Goal: Information Seeking & Learning: Check status

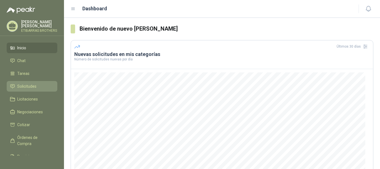
click at [19, 87] on span "Solicitudes" at bounding box center [26, 86] width 19 height 6
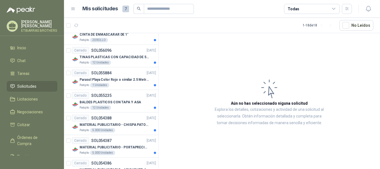
scroll to position [326, 0]
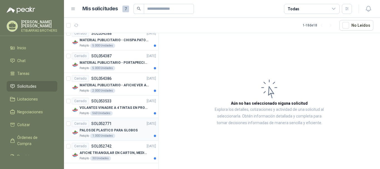
click at [101, 130] on p "PALOS DE PLASTICO PARA GLOBOS" at bounding box center [109, 130] width 58 height 5
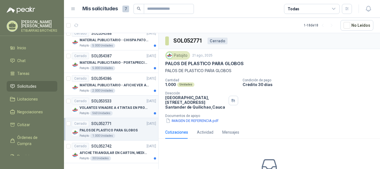
click at [107, 108] on p "VOLANTES VINAGRE A 4 TINTAS EN PROPALCOTE VER ARCHIVO ADJUNTO" at bounding box center [114, 107] width 69 height 5
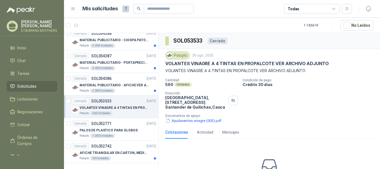
click at [181, 134] on div "Cotizaciones" at bounding box center [176, 132] width 23 height 6
click at [180, 133] on div "Cotizaciones" at bounding box center [176, 132] width 23 height 6
drag, startPoint x: 180, startPoint y: 133, endPoint x: 324, endPoint y: 115, distance: 144.6
click at [324, 115] on p "Documentos de apoyo" at bounding box center [271, 116] width 212 height 4
